Goal: Navigation & Orientation: Understand site structure

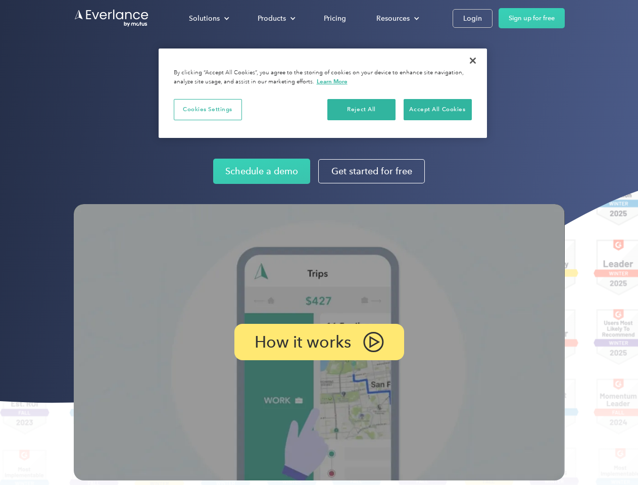
click at [319, 242] on img at bounding box center [319, 342] width 491 height 276
click at [209, 18] on div "Solutions" at bounding box center [204, 18] width 31 height 13
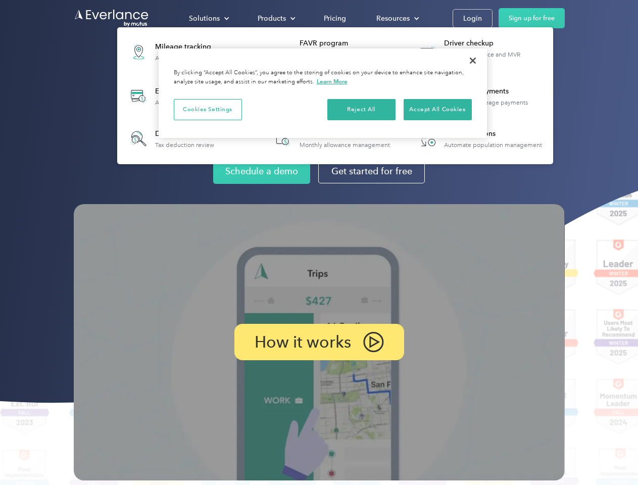
click at [275, 18] on div "Products" at bounding box center [272, 18] width 28 height 13
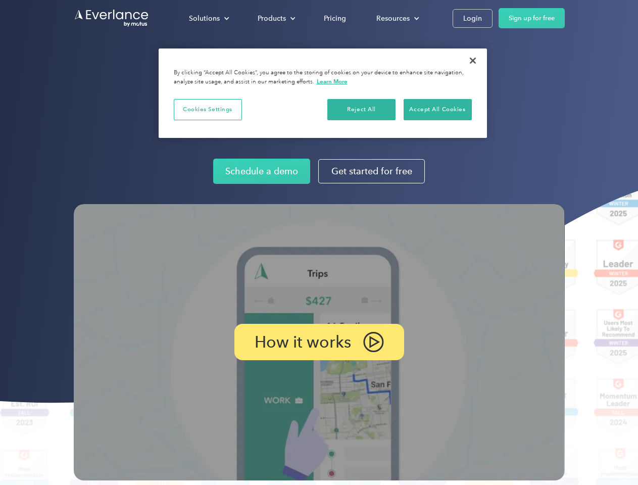
click at [396, 18] on div "Resources" at bounding box center [392, 18] width 33 height 13
click at [319, 342] on p "How it works" at bounding box center [303, 342] width 96 height 12
click at [208, 109] on button "Cookies Settings" at bounding box center [208, 109] width 68 height 21
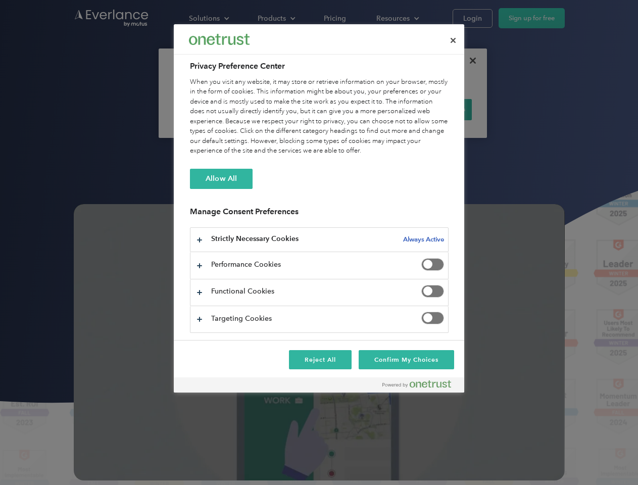
click at [362, 109] on div "When you visit any website, it may store or retrieve information on your browse…" at bounding box center [319, 116] width 259 height 79
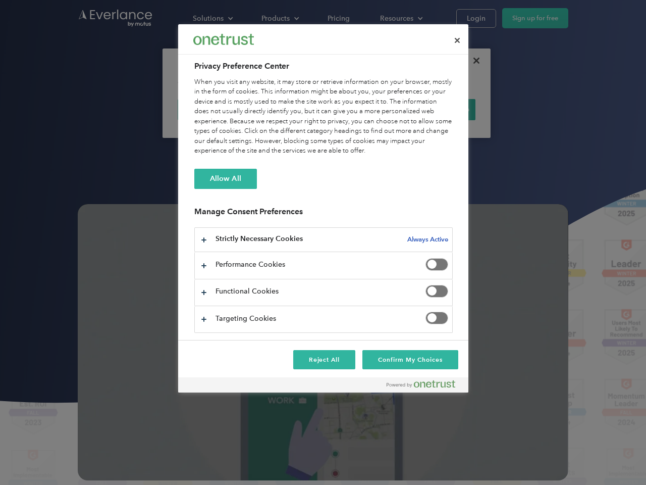
click at [437, 109] on div "When you visit any website, it may store or retrieve information on your browse…" at bounding box center [323, 116] width 259 height 79
